Goal: Transaction & Acquisition: Purchase product/service

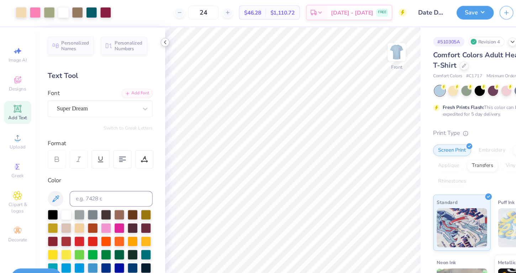
click at [152, 39] on icon at bounding box center [150, 40] width 6 height 6
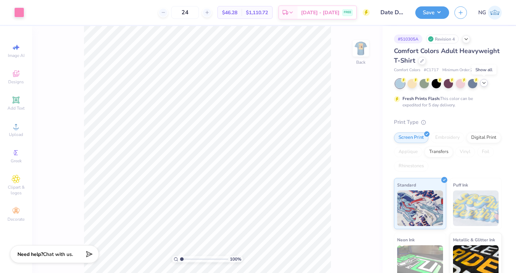
click at [488, 83] on div at bounding box center [484, 83] width 8 height 8
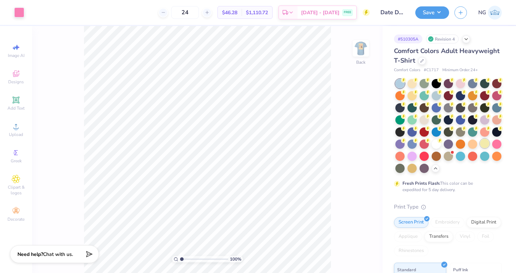
click at [482, 143] on div at bounding box center [484, 143] width 9 height 9
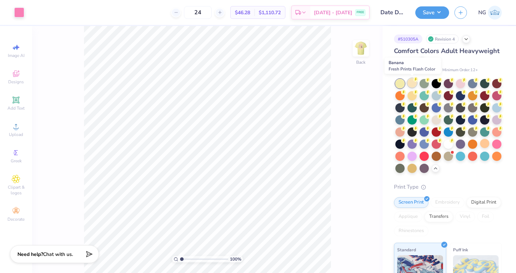
click at [413, 82] on div at bounding box center [412, 82] width 9 height 9
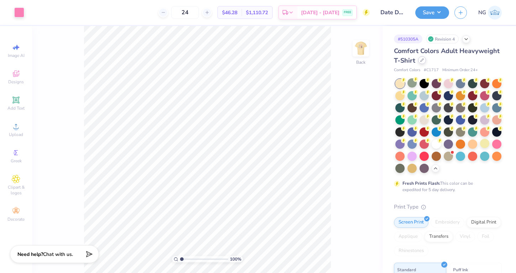
click at [421, 63] on div at bounding box center [422, 60] width 8 height 8
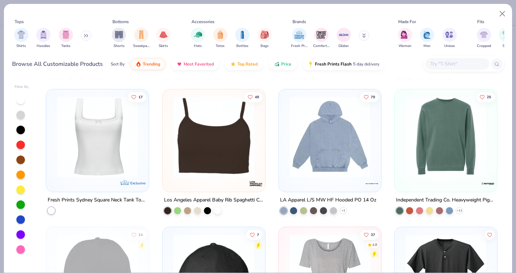
scroll to position [1924, 0]
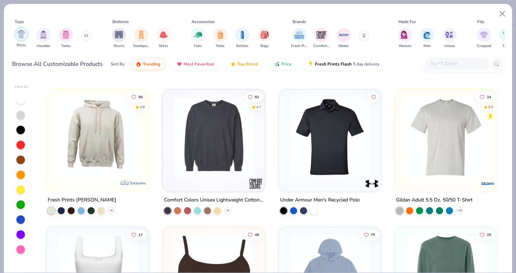
click at [15, 37] on div "filter for Shirts" at bounding box center [21, 34] width 14 height 14
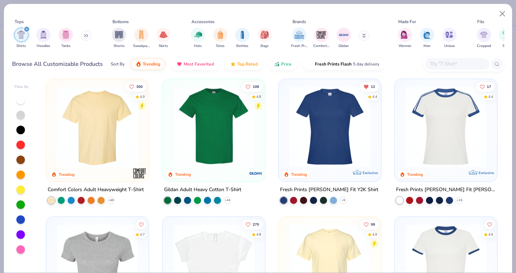
scroll to position [99, 0]
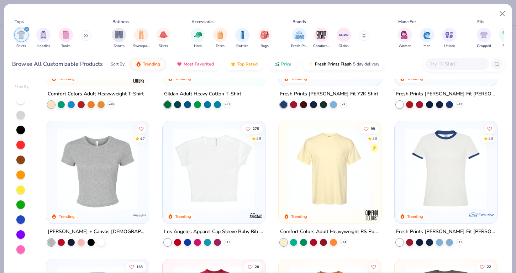
click at [362, 170] on img at bounding box center [330, 168] width 88 height 81
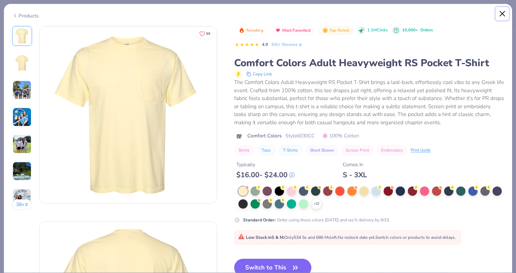
click at [501, 13] on button "Close" at bounding box center [503, 14] width 14 height 14
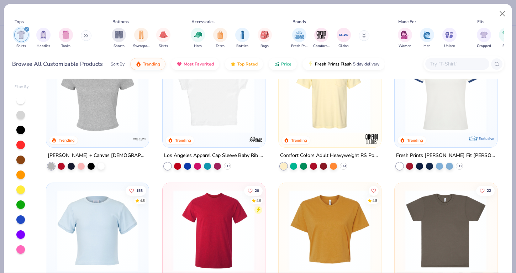
scroll to position [241, 0]
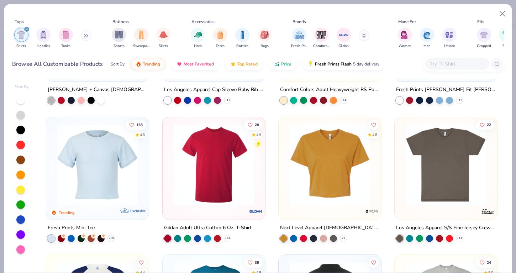
click at [201, 192] on img at bounding box center [214, 164] width 88 height 81
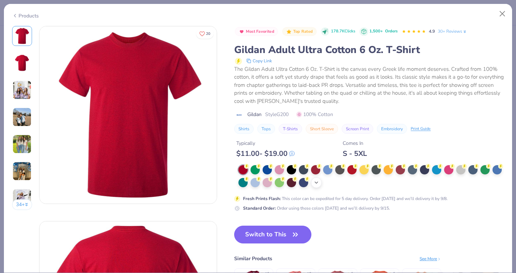
click at [315, 183] on icon at bounding box center [317, 183] width 6 height 6
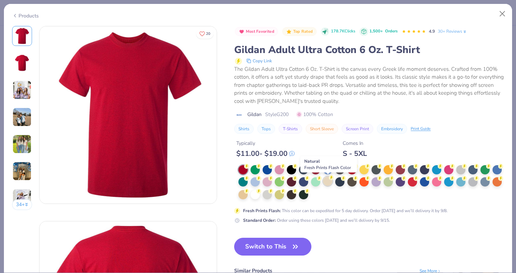
click at [249, 169] on circle at bounding box center [246, 166] width 5 height 5
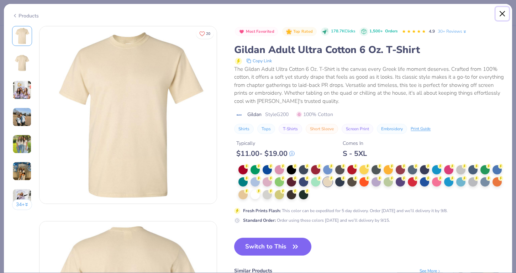
click at [503, 13] on button "Close" at bounding box center [503, 14] width 14 height 14
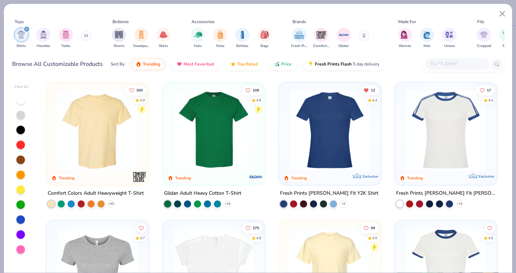
click at [66, 128] on img at bounding box center [97, 130] width 88 height 81
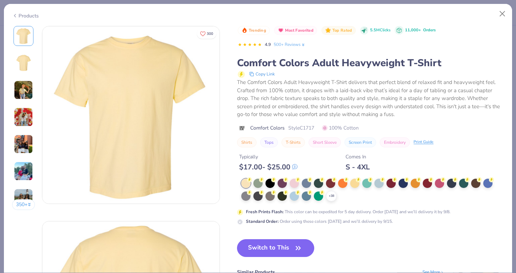
click at [66, 128] on img at bounding box center [130, 114] width 177 height 177
click at [378, 190] on div "+ 38" at bounding box center [372, 190] width 263 height 23
click at [378, 187] on div at bounding box center [379, 182] width 9 height 9
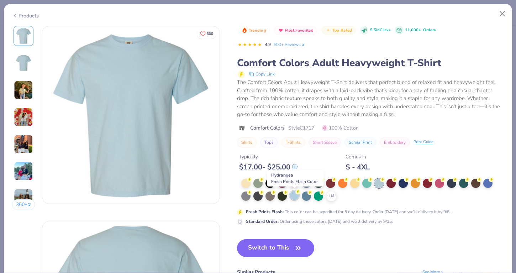
click at [298, 196] on div at bounding box center [294, 195] width 9 height 9
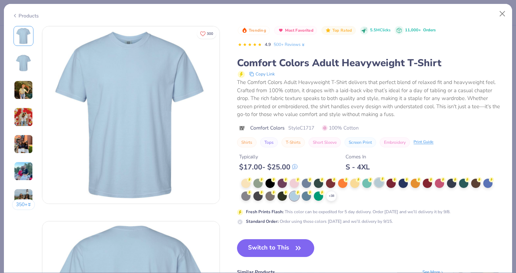
click at [378, 183] on div at bounding box center [379, 182] width 9 height 9
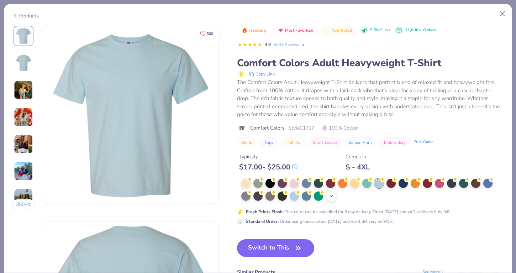
click at [332, 195] on icon at bounding box center [332, 196] width 6 height 6
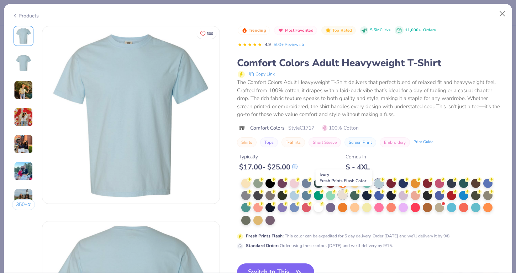
click at [342, 195] on div at bounding box center [342, 194] width 9 height 9
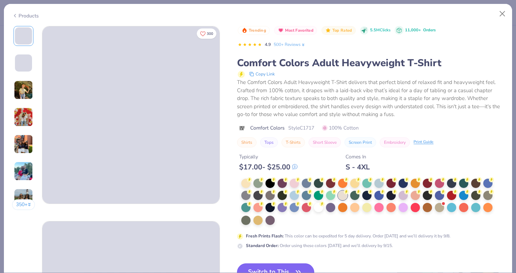
scroll to position [29, 0]
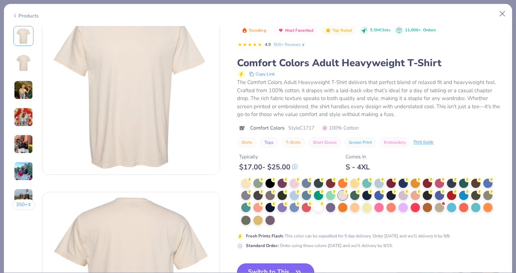
click at [274, 267] on button "Switch to This" at bounding box center [275, 272] width 77 height 18
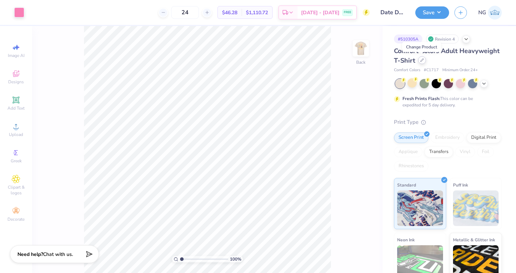
click at [421, 63] on div at bounding box center [422, 60] width 8 height 8
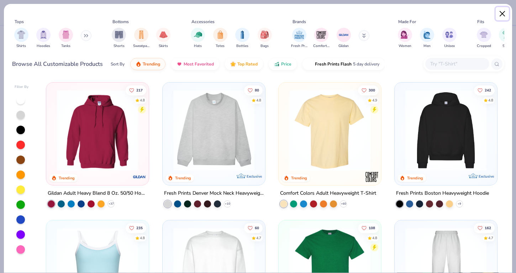
click at [503, 15] on button "Close" at bounding box center [503, 14] width 14 height 14
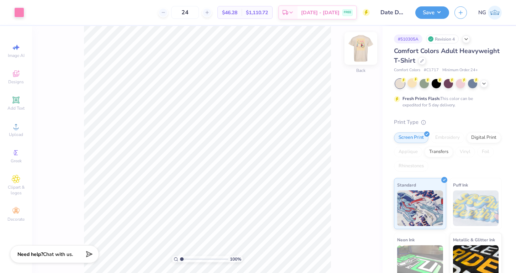
click at [360, 53] on img at bounding box center [361, 48] width 28 height 28
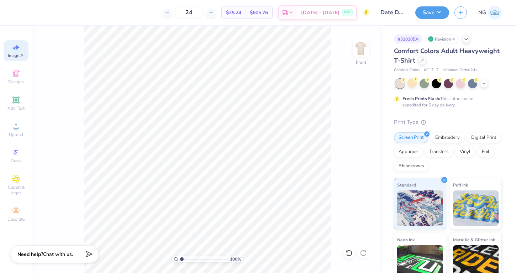
click at [12, 48] on icon at bounding box center [16, 47] width 9 height 9
select select "4"
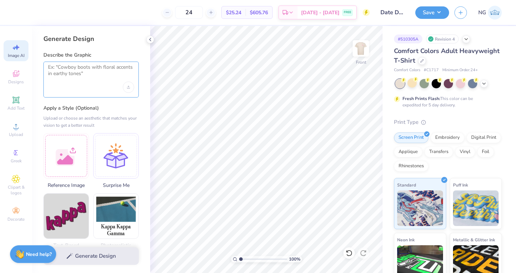
click at [61, 74] on textarea at bounding box center [91, 73] width 86 height 18
click at [64, 161] on div at bounding box center [66, 155] width 46 height 46
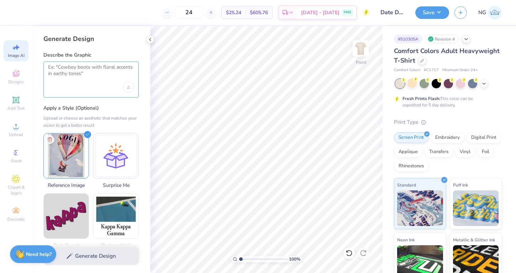
click at [82, 73] on textarea at bounding box center [91, 73] width 86 height 18
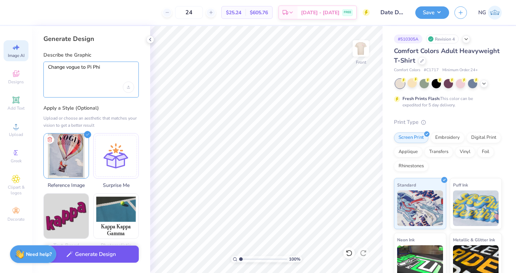
type textarea "Change vogue to Pi Phi"
click at [121, 252] on button "Generate Design" at bounding box center [90, 254] width 95 height 17
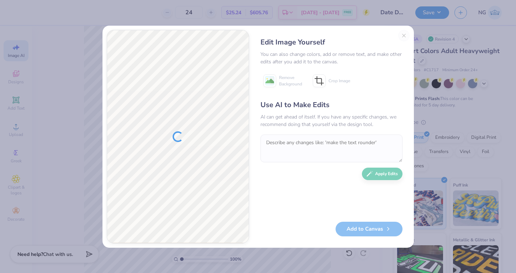
click at [404, 34] on div "Edit Image Yourself You can also change colors, add or remove text, and make ot…" at bounding box center [332, 137] width 156 height 214
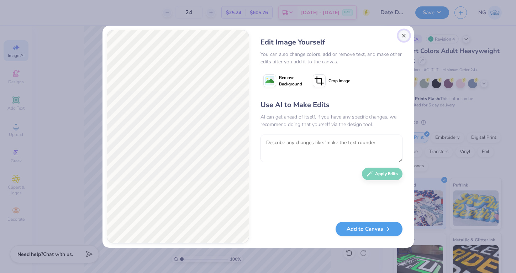
click at [407, 33] on button "Close" at bounding box center [403, 35] width 11 height 11
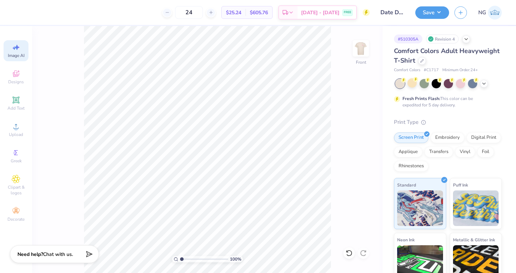
scroll to position [0, 16]
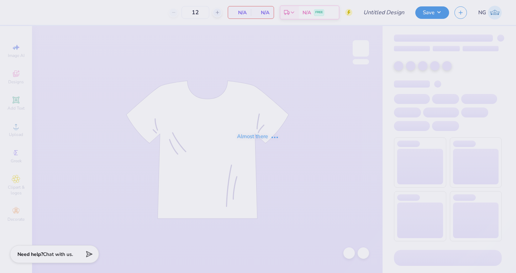
type input "Date Dash"
type input "24"
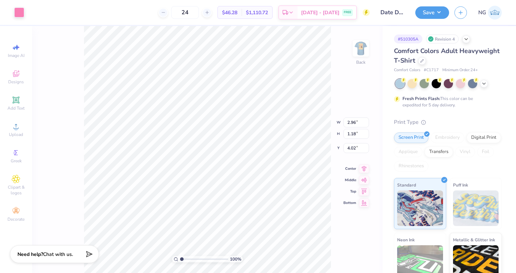
click at [21, 4] on div "Art colors" at bounding box center [12, 12] width 24 height 25
click at [21, 12] on div at bounding box center [19, 12] width 10 height 10
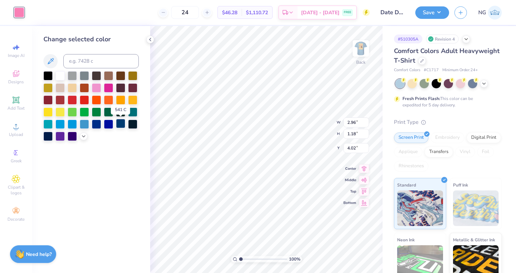
click at [123, 124] on div at bounding box center [120, 123] width 9 height 9
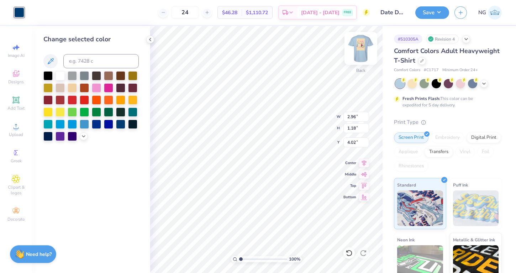
click at [362, 46] on img at bounding box center [361, 48] width 28 height 28
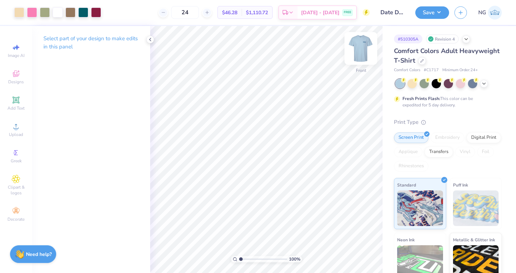
click at [362, 48] on img at bounding box center [361, 48] width 28 height 28
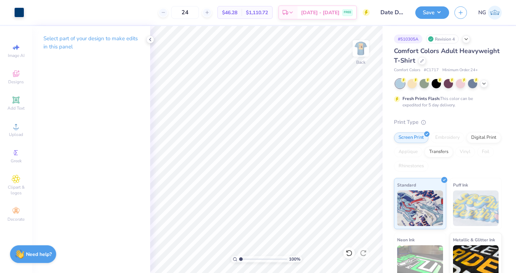
click at [362, 48] on img at bounding box center [361, 48] width 14 height 14
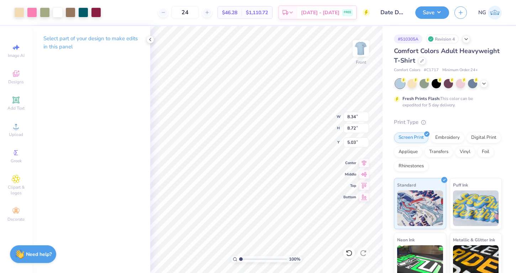
type input "8.15"
click at [358, 51] on img at bounding box center [361, 48] width 28 height 28
type input "6.41"
type input "2.96"
type input "1.18"
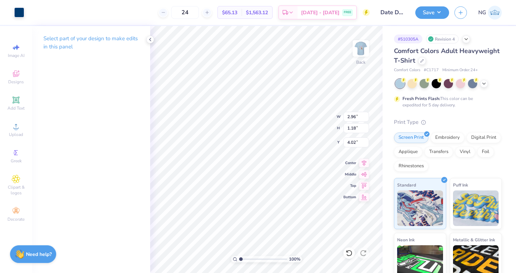
type input "4.01"
type input "3.00"
click at [31, 11] on div at bounding box center [32, 12] width 10 height 10
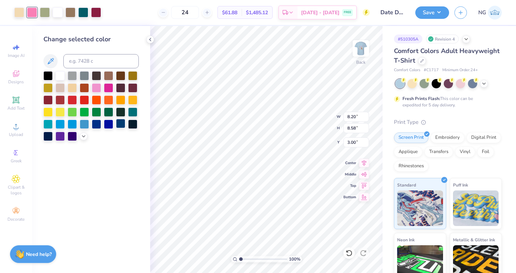
click at [117, 126] on div at bounding box center [120, 123] width 9 height 9
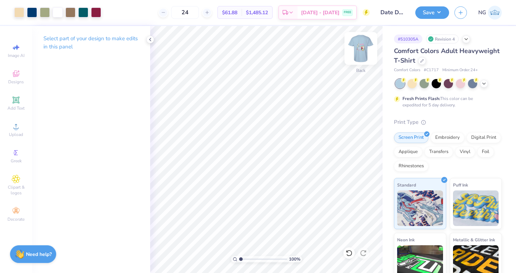
click at [366, 43] on img at bounding box center [361, 48] width 28 height 28
click at [356, 51] on img at bounding box center [361, 48] width 28 height 28
click at [361, 50] on img at bounding box center [361, 48] width 28 height 28
click at [364, 50] on img at bounding box center [361, 48] width 28 height 28
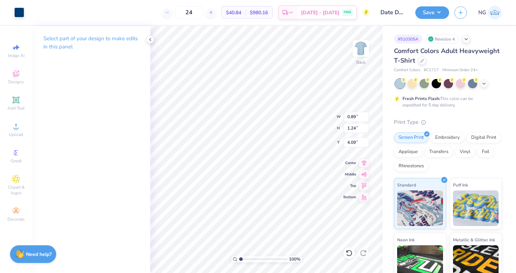
type input "0.89"
type input "1.24"
type input "4.09"
click at [331, 23] on div "24 $40.84 Per Item $980.16 Total Est. Delivery Sep 12 - 15 FREE" at bounding box center [200, 12] width 340 height 25
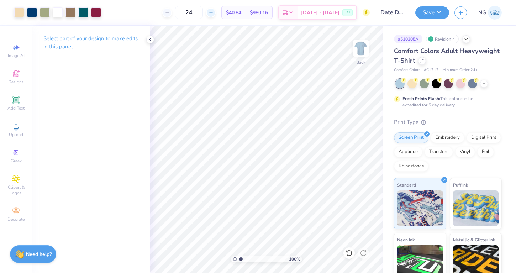
click at [214, 10] on icon at bounding box center [211, 12] width 5 height 5
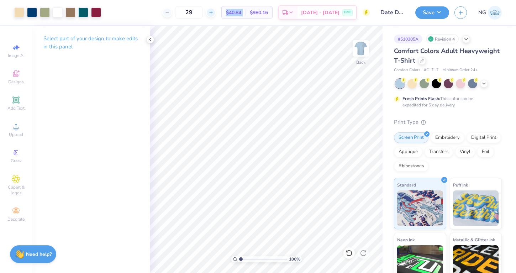
click at [214, 10] on icon at bounding box center [211, 12] width 5 height 5
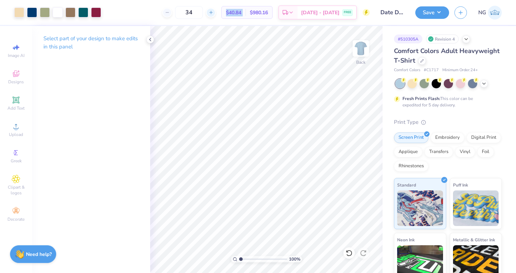
click at [214, 10] on icon at bounding box center [211, 12] width 5 height 5
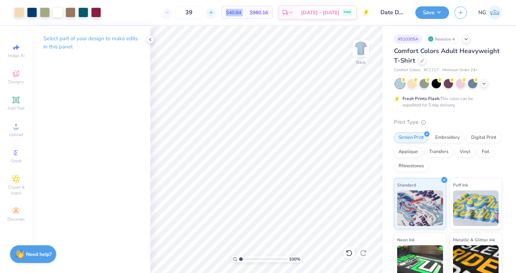
click at [214, 10] on icon at bounding box center [211, 12] width 5 height 5
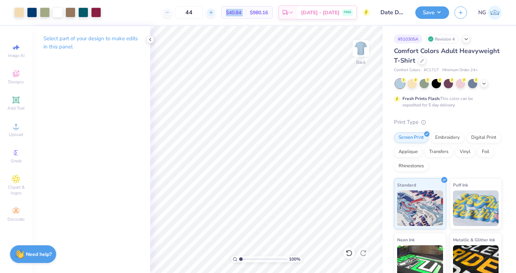
click at [214, 10] on icon at bounding box center [211, 12] width 5 height 5
type input "45"
click at [489, 140] on div "Digital Print" at bounding box center [484, 136] width 35 height 11
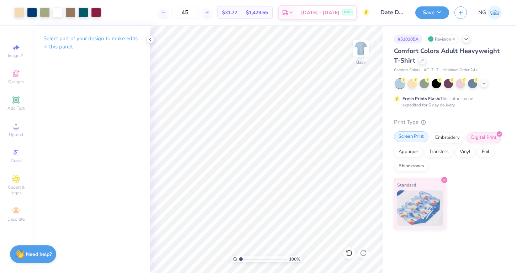
click at [415, 137] on div "Screen Print" at bounding box center [411, 136] width 35 height 11
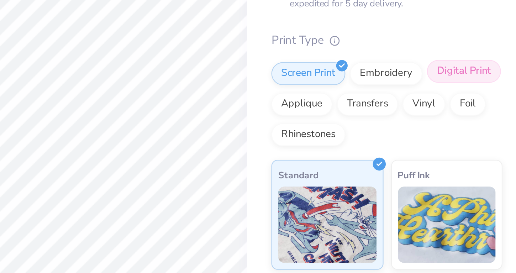
click at [485, 140] on div "Digital Print" at bounding box center [484, 136] width 35 height 11
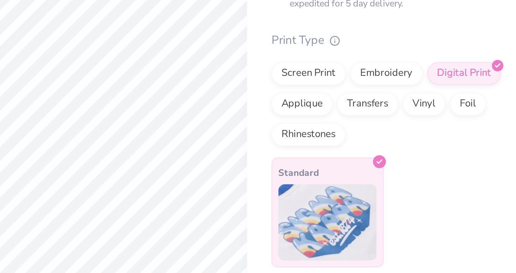
click at [425, 196] on img at bounding box center [420, 207] width 46 height 36
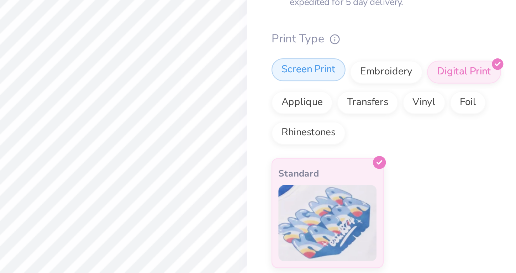
click at [417, 135] on div "Screen Print" at bounding box center [411, 136] width 35 height 11
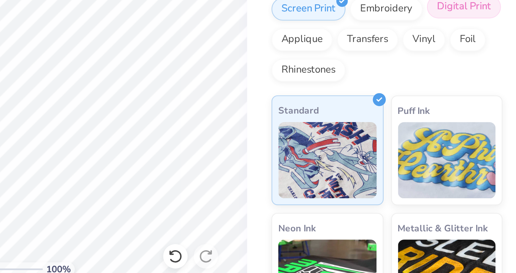
click at [486, 135] on div "Digital Print" at bounding box center [484, 136] width 35 height 11
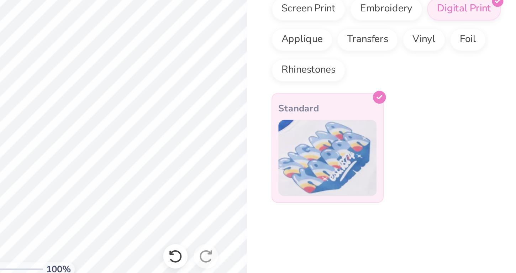
click at [443, 179] on icon at bounding box center [444, 178] width 3 height 3
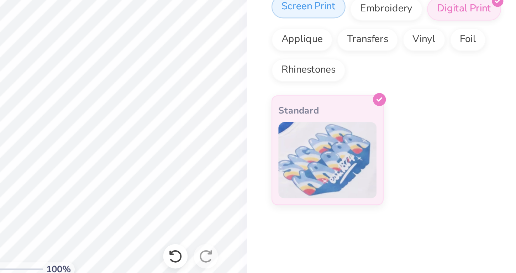
click at [406, 139] on div "Screen Print" at bounding box center [411, 136] width 35 height 11
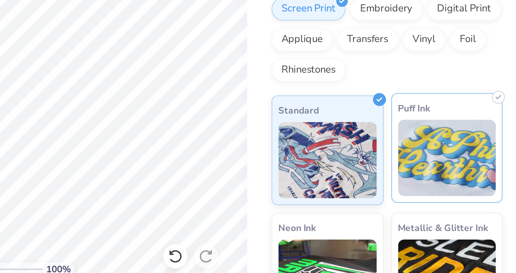
click at [480, 213] on img at bounding box center [476, 207] width 46 height 36
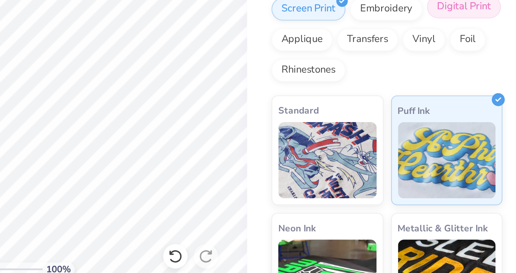
click at [479, 141] on div "Digital Print" at bounding box center [484, 136] width 35 height 11
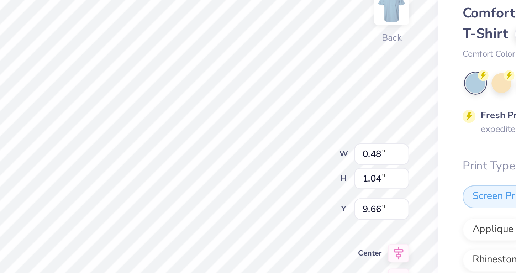
type textarea "x"
type input "10.03"
type textarea "x"
type input "9.49"
type textarea "x"
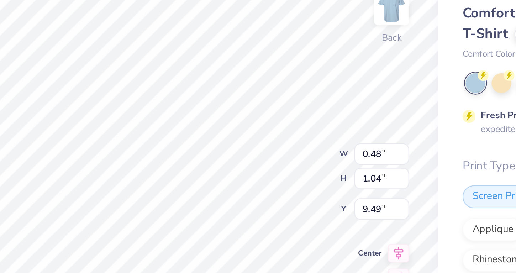
type input "10.03"
type textarea "x"
type input "9.66"
type textarea "x"
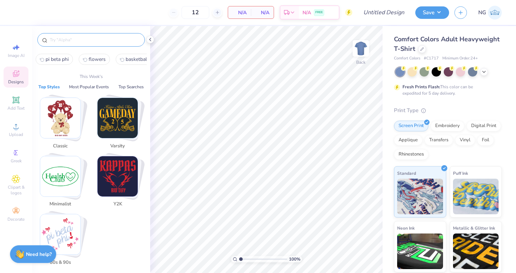
click at [97, 39] on input "text" at bounding box center [94, 39] width 91 height 7
type input "g"
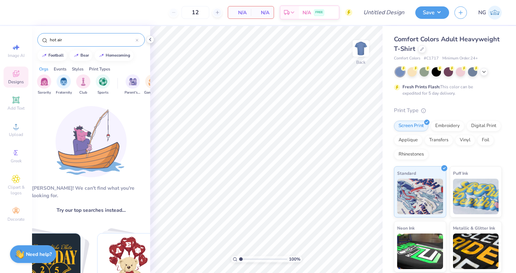
type input "hot air"
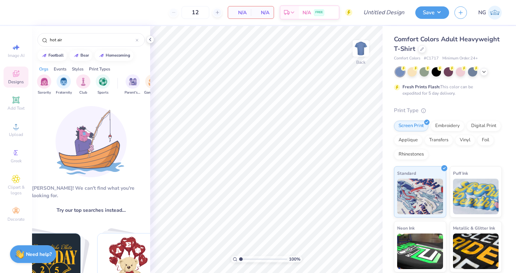
click at [433, 57] on span "# C1717" at bounding box center [431, 59] width 15 height 6
copy span "C1717"
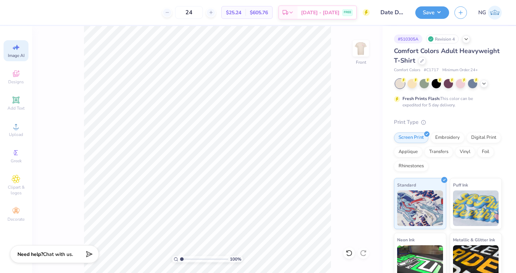
select select "4"
